Goal: Find specific page/section: Find specific page/section

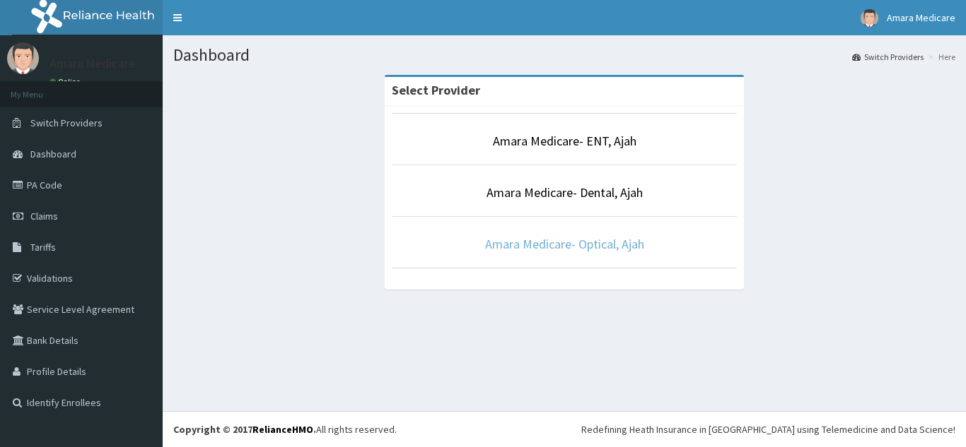
click at [534, 241] on link "Amara Medicare- Optical, Ajah" at bounding box center [564, 244] width 159 height 16
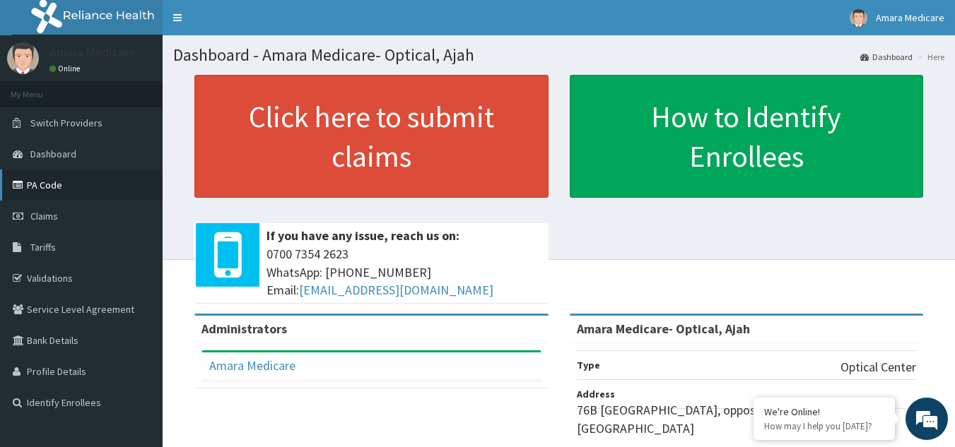
click at [49, 184] on link "PA Code" at bounding box center [81, 185] width 163 height 31
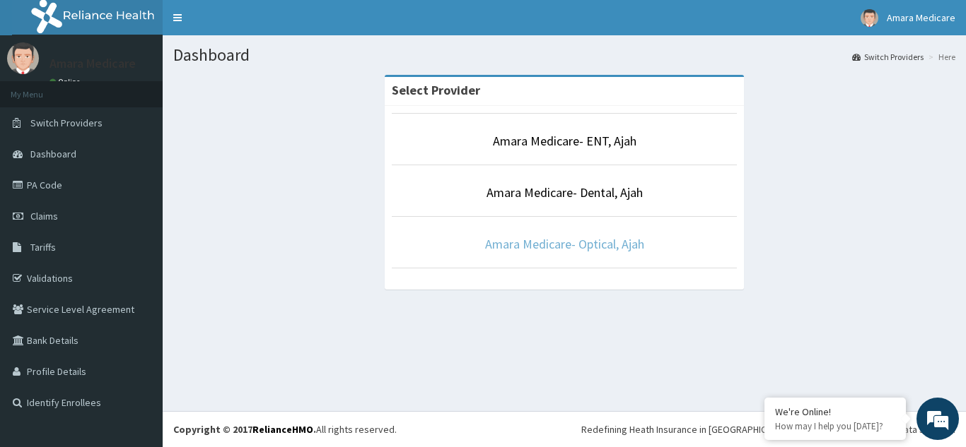
click at [578, 246] on link "Amara Medicare- Optical, Ajah" at bounding box center [564, 244] width 159 height 16
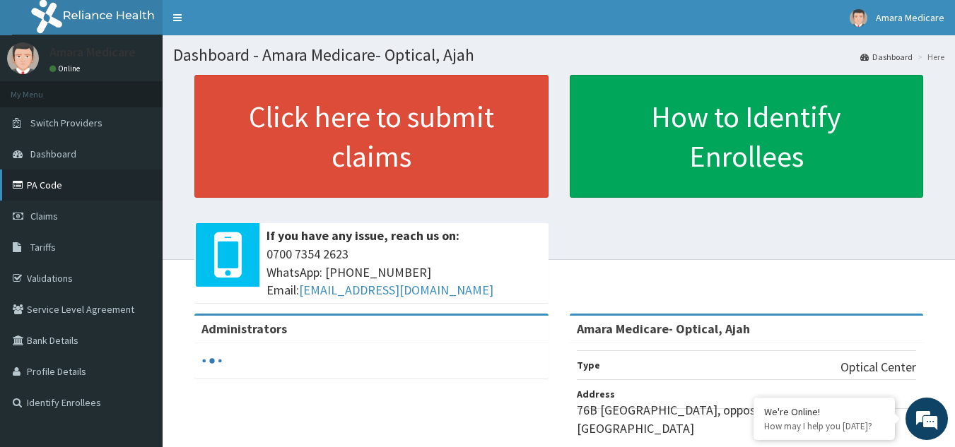
click at [57, 195] on link "PA Code" at bounding box center [81, 185] width 163 height 31
